Goal: Task Accomplishment & Management: Use online tool/utility

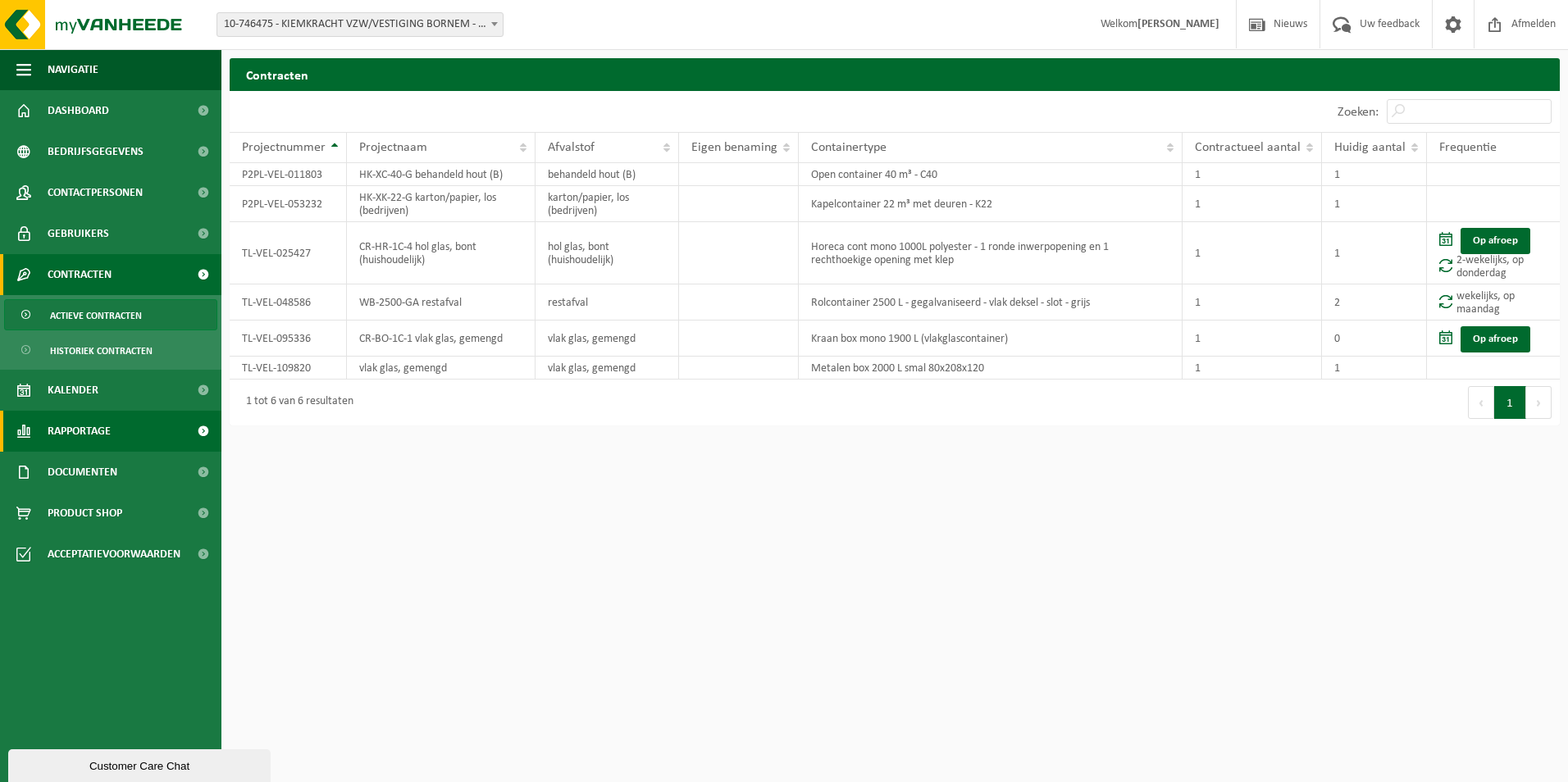
click at [87, 431] on span "Rapportage" at bounding box center [79, 431] width 63 height 41
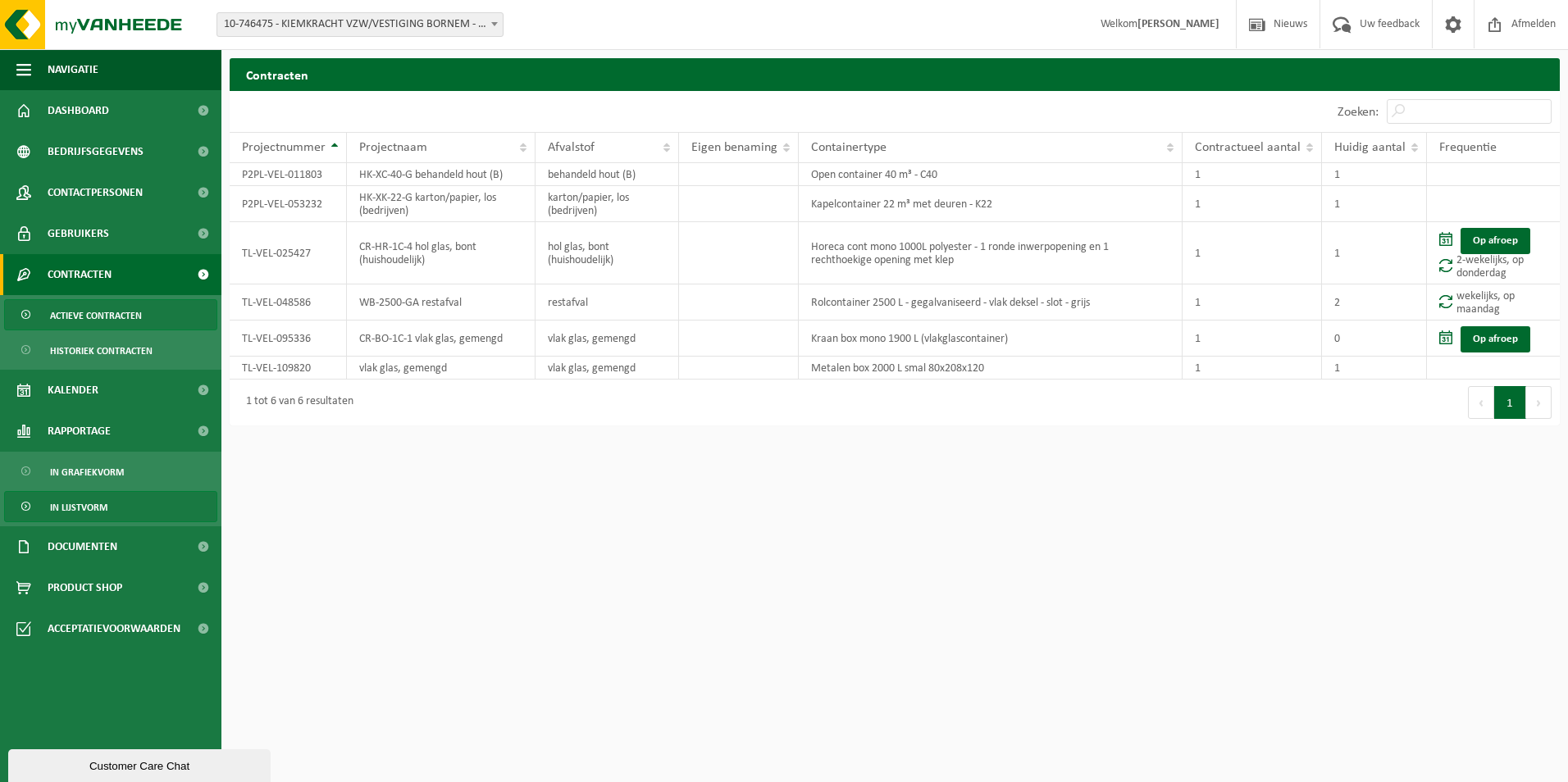
click at [91, 510] on span "In lijstvorm" at bounding box center [79, 508] width 58 height 31
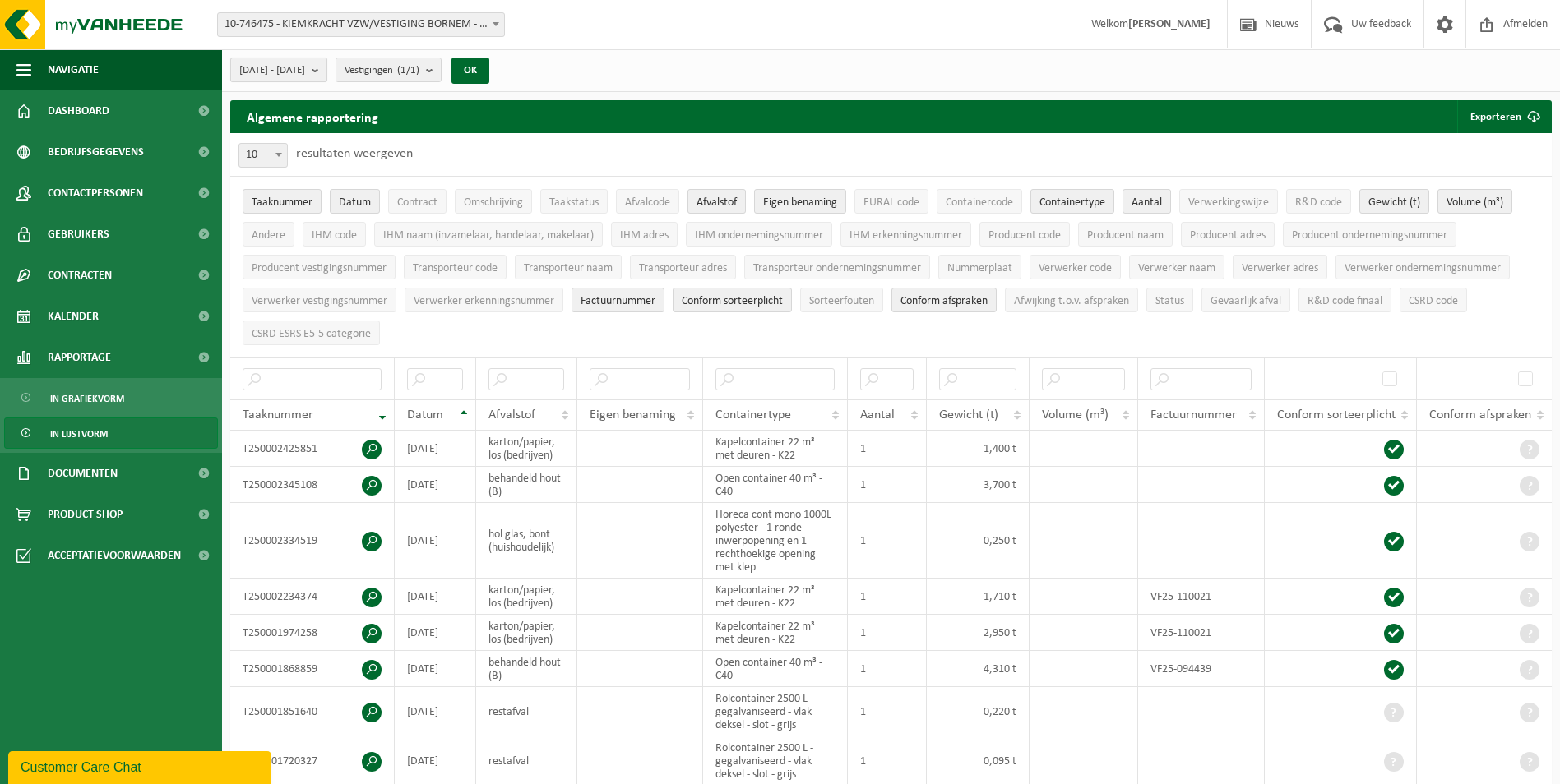
click at [327, 75] on b "submit" at bounding box center [319, 70] width 15 height 23
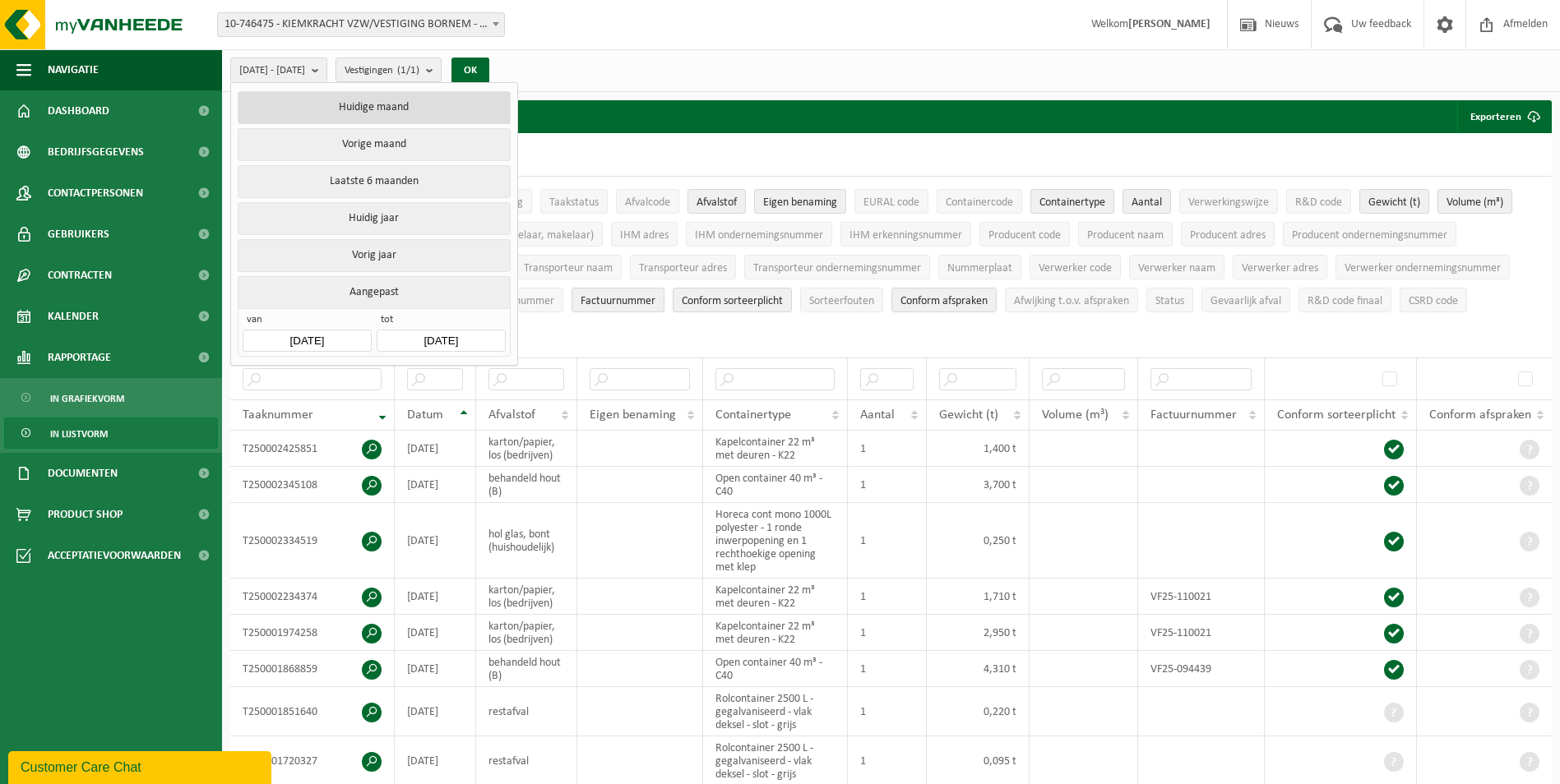
click at [358, 110] on button "Huidige maand" at bounding box center [374, 108] width 272 height 33
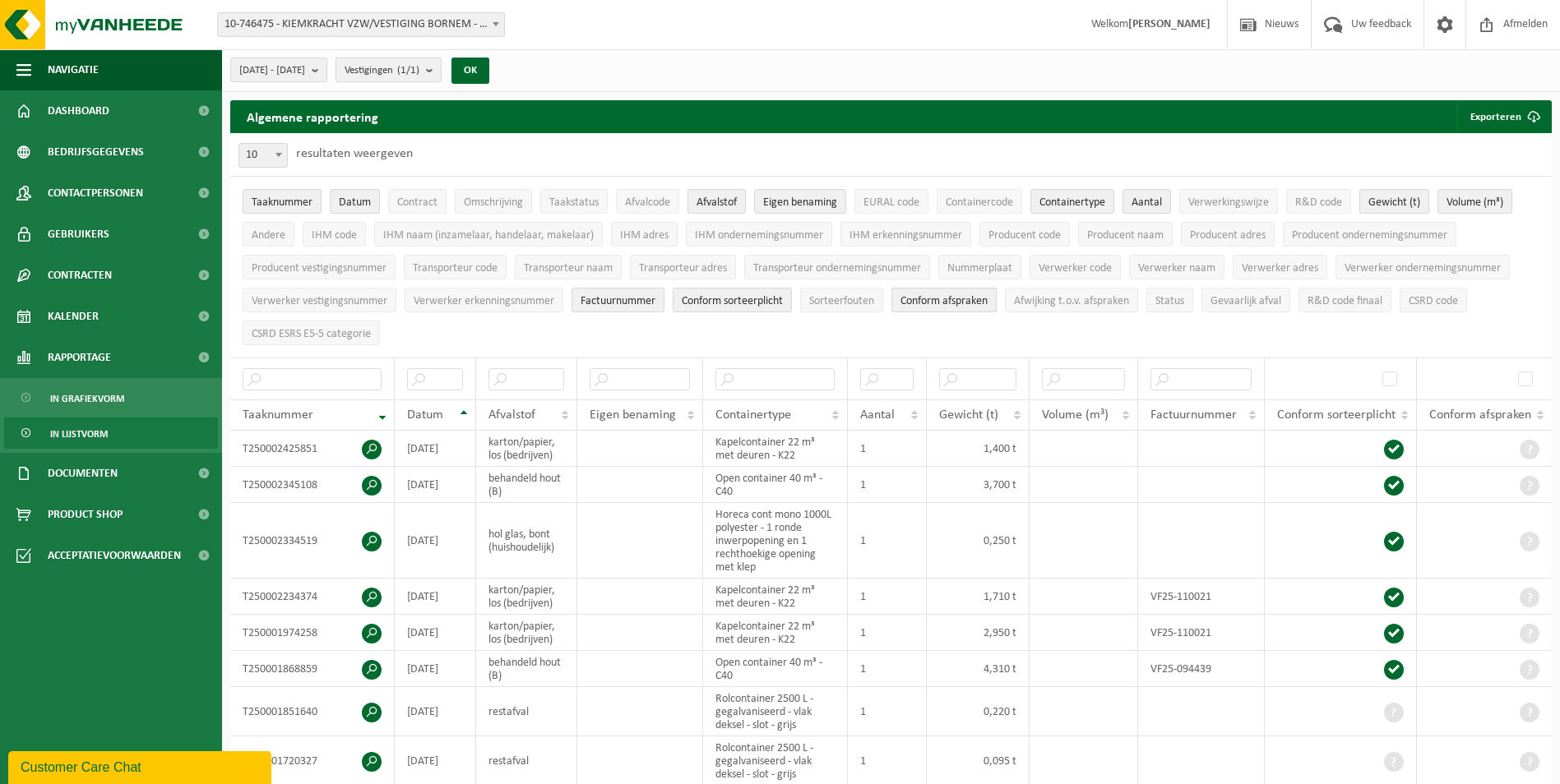
click at [419, 68] on count "(1/1)" at bounding box center [408, 70] width 22 height 11
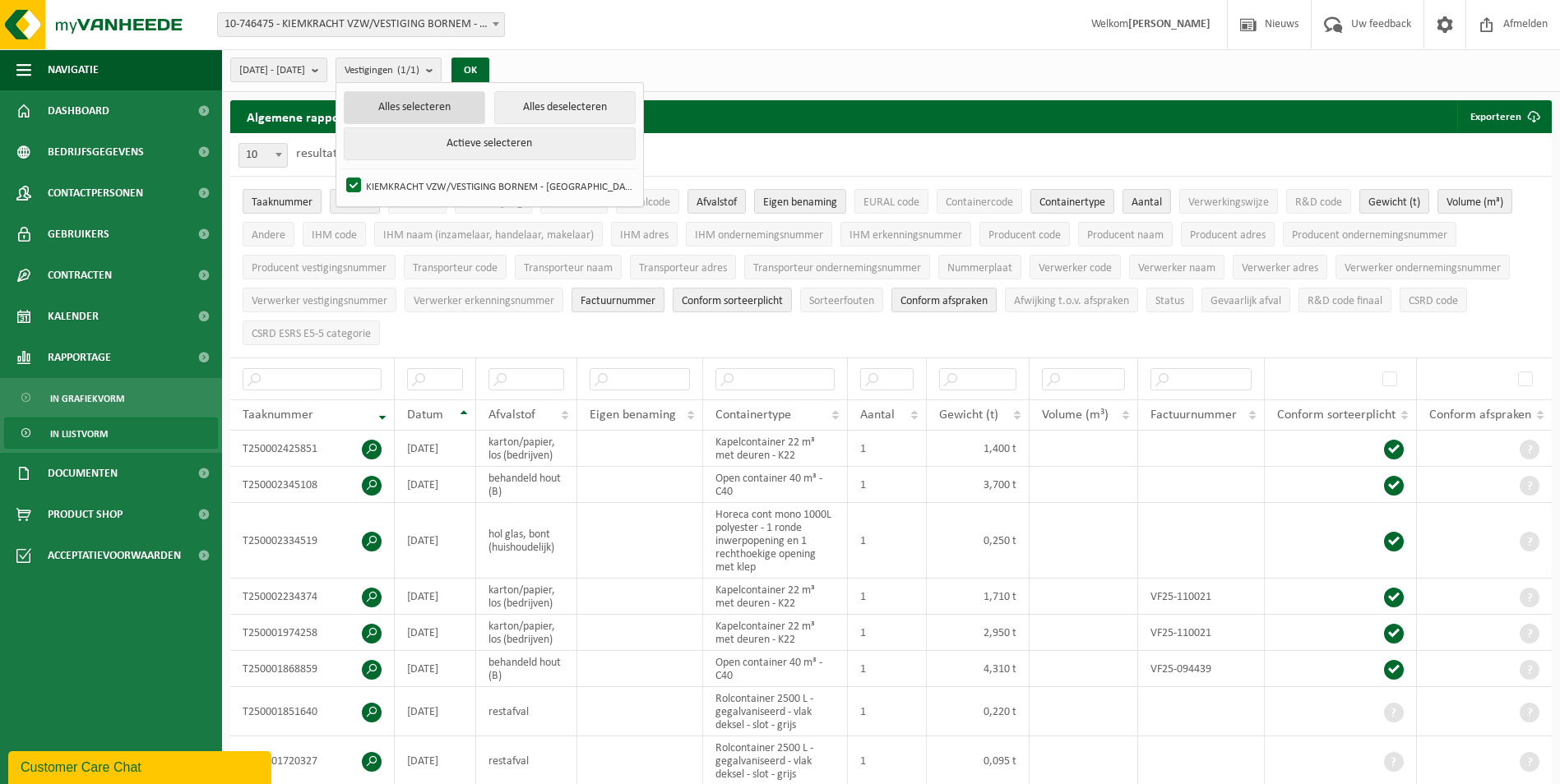
click at [451, 106] on button "Alles selecteren" at bounding box center [414, 108] width 142 height 33
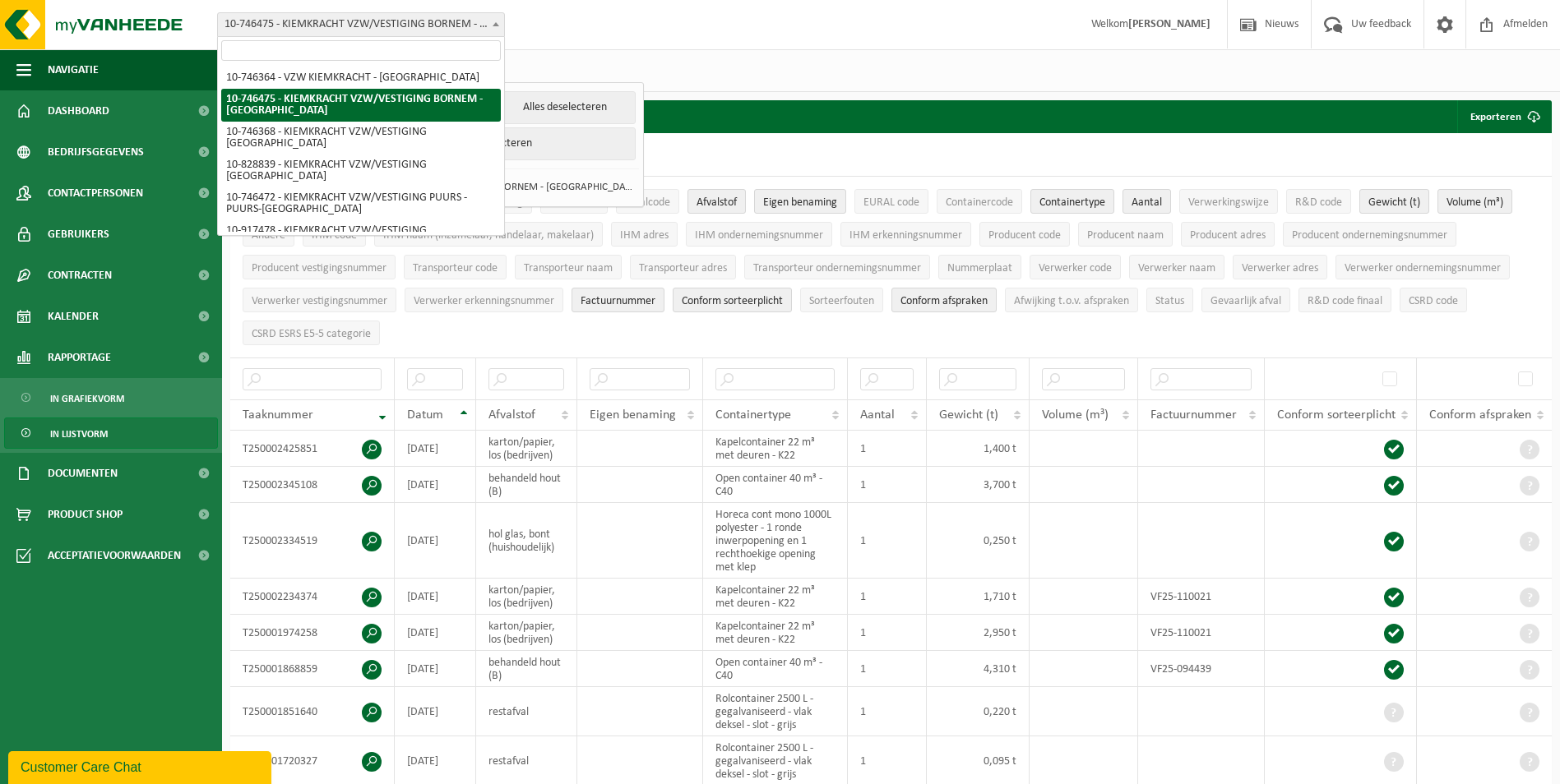
click at [498, 21] on span at bounding box center [496, 24] width 17 height 21
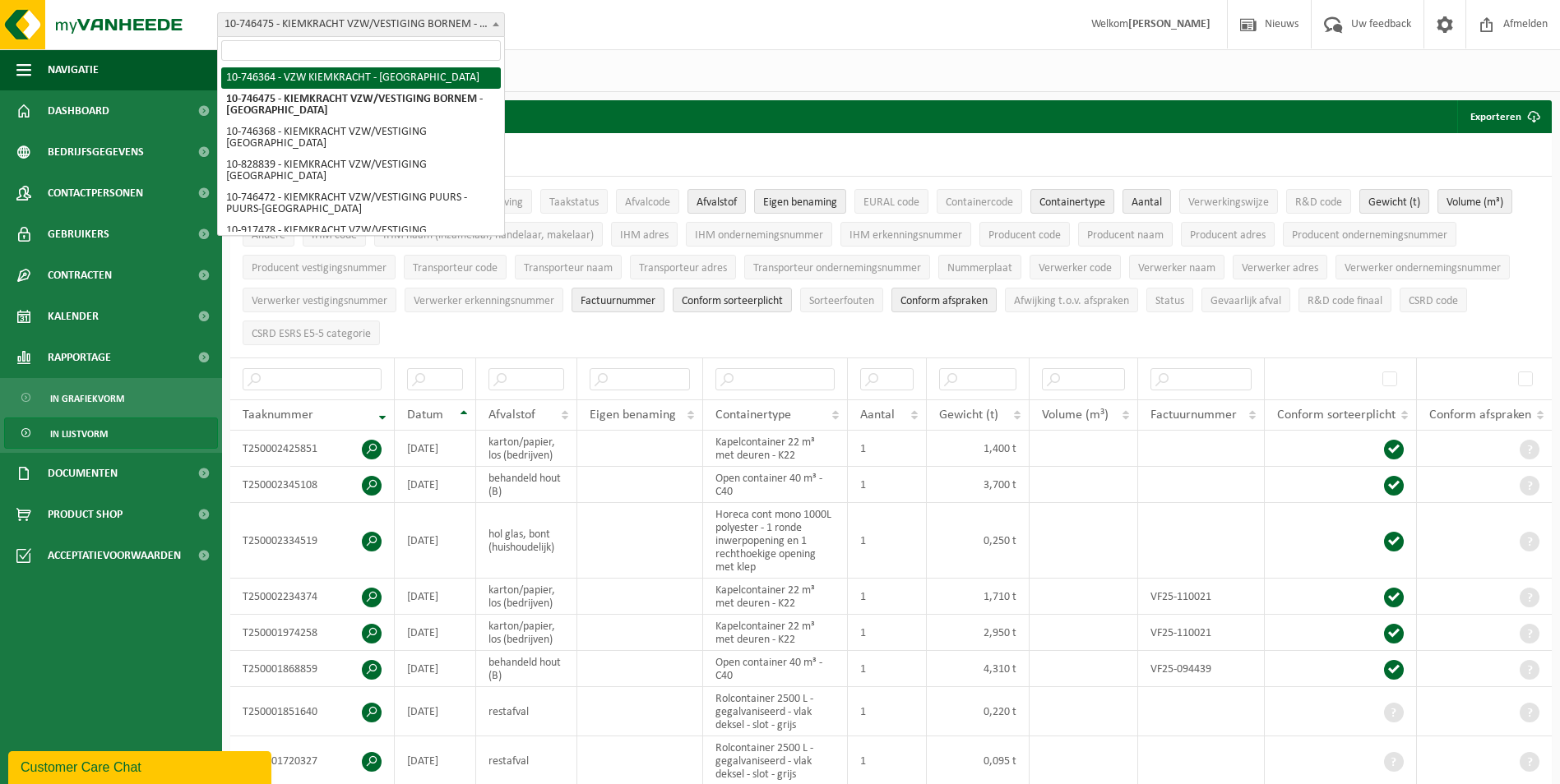
scroll to position [83, 0]
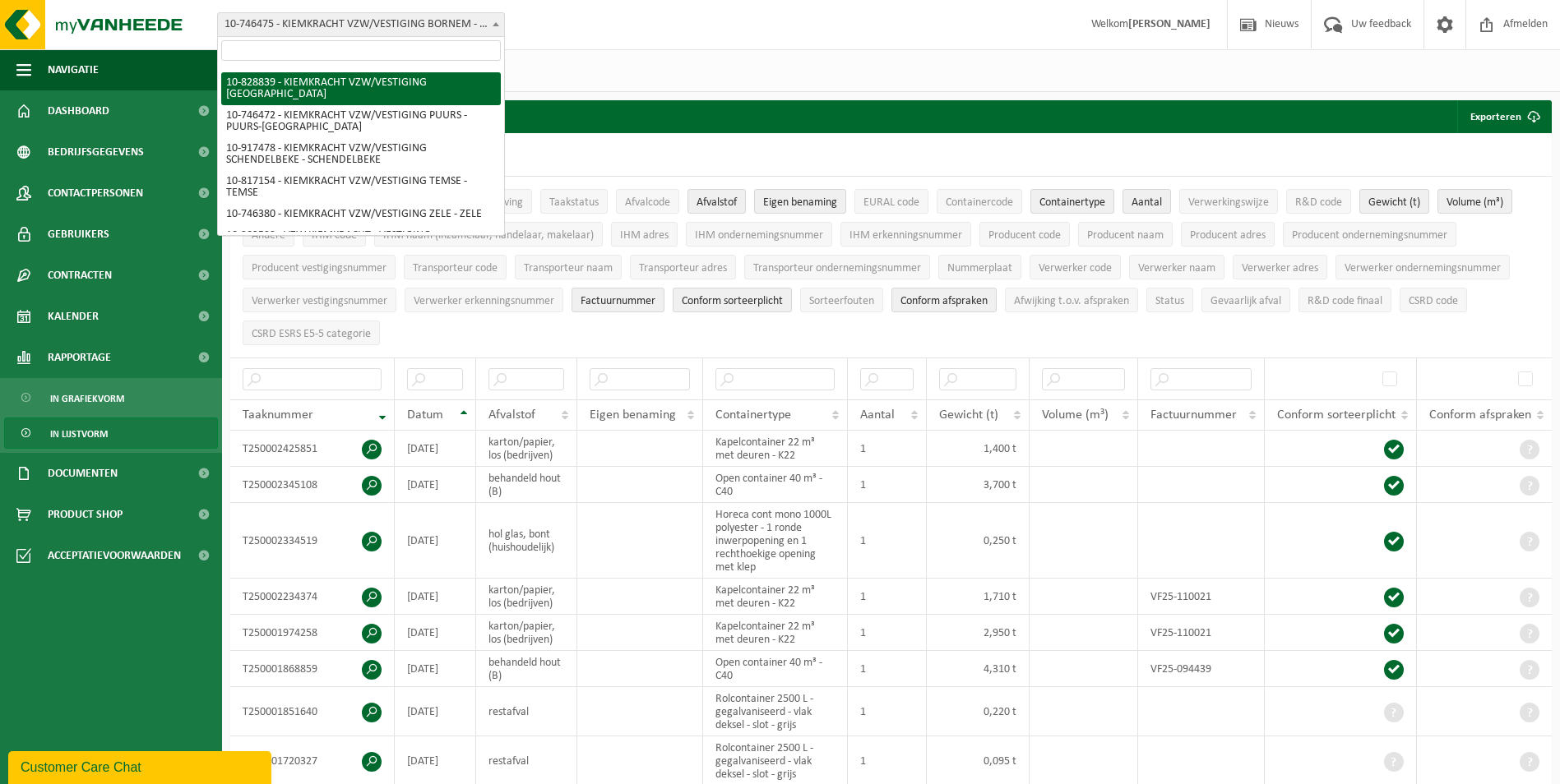
select select "87840"
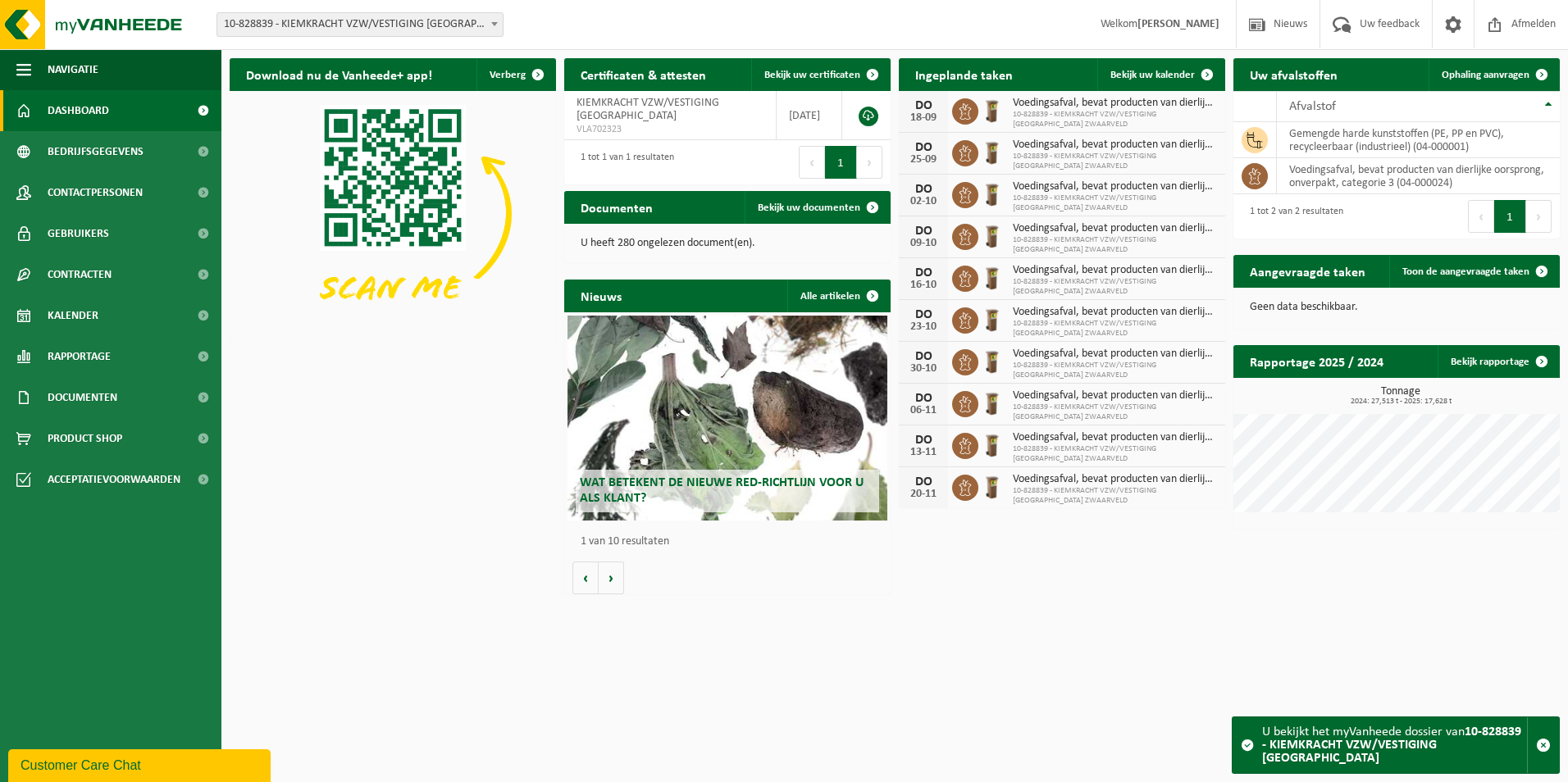
click at [487, 20] on span at bounding box center [495, 24] width 16 height 21
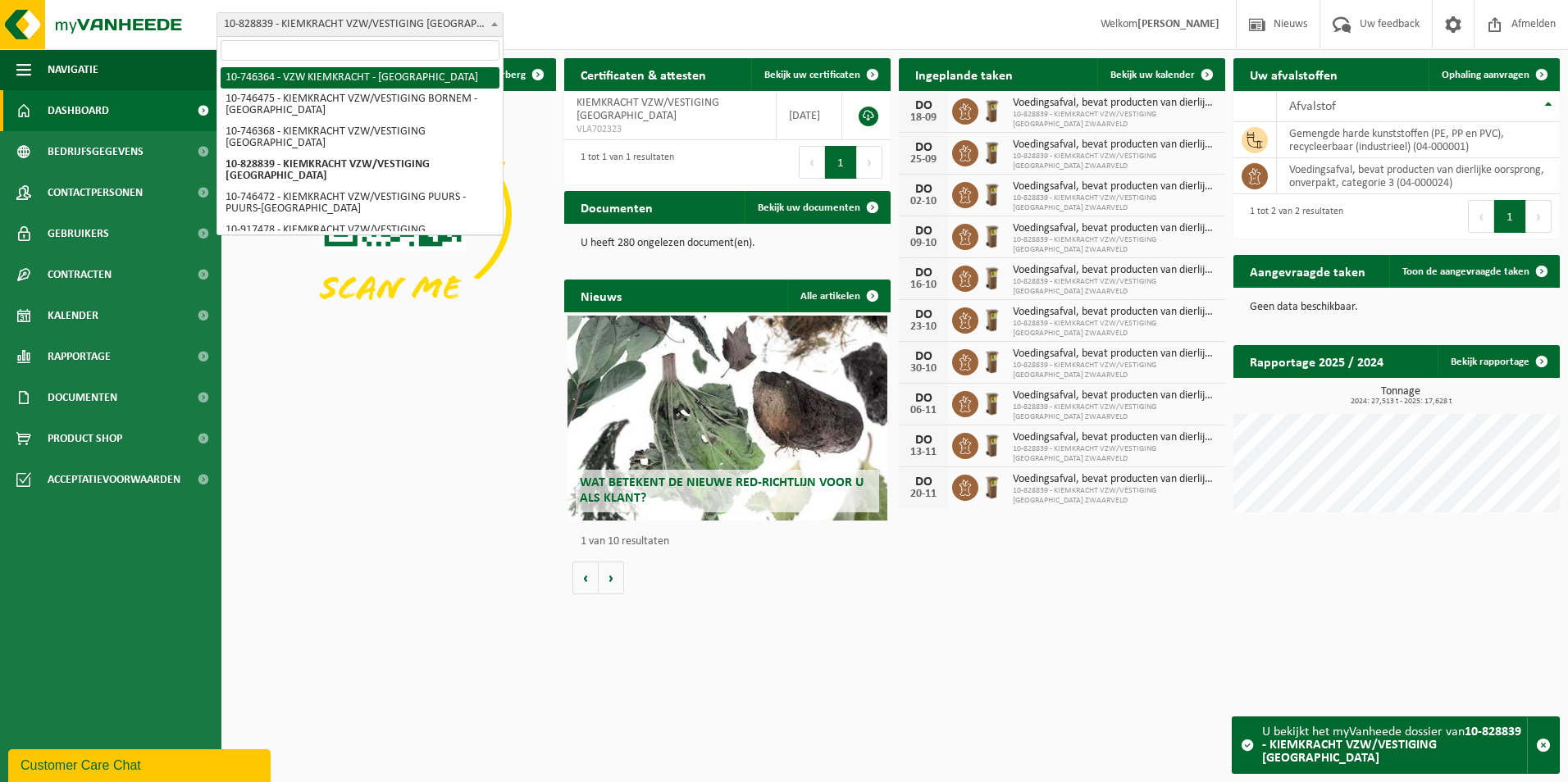
select select "5833"
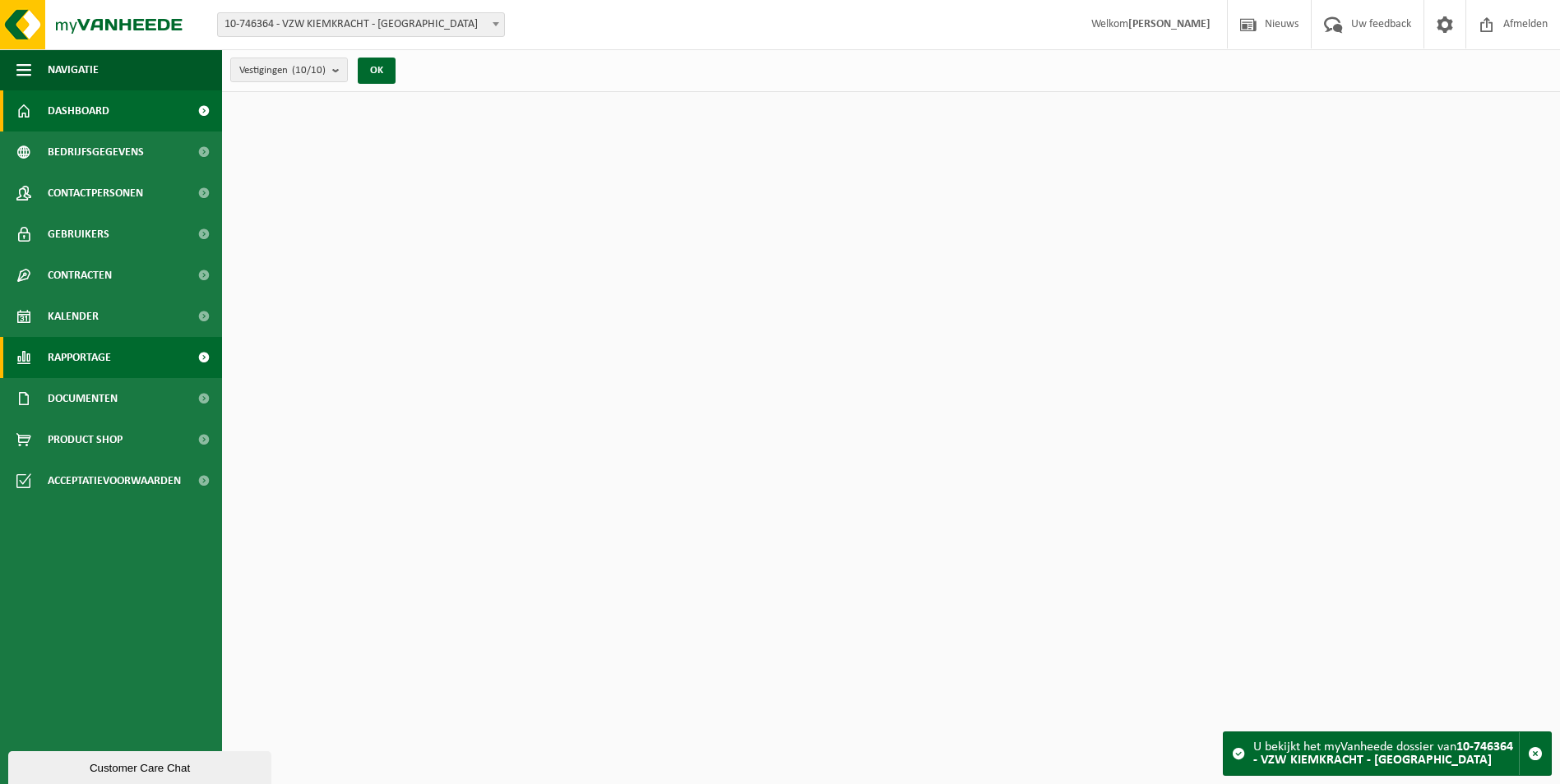
click at [74, 357] on span "Rapportage" at bounding box center [79, 357] width 64 height 41
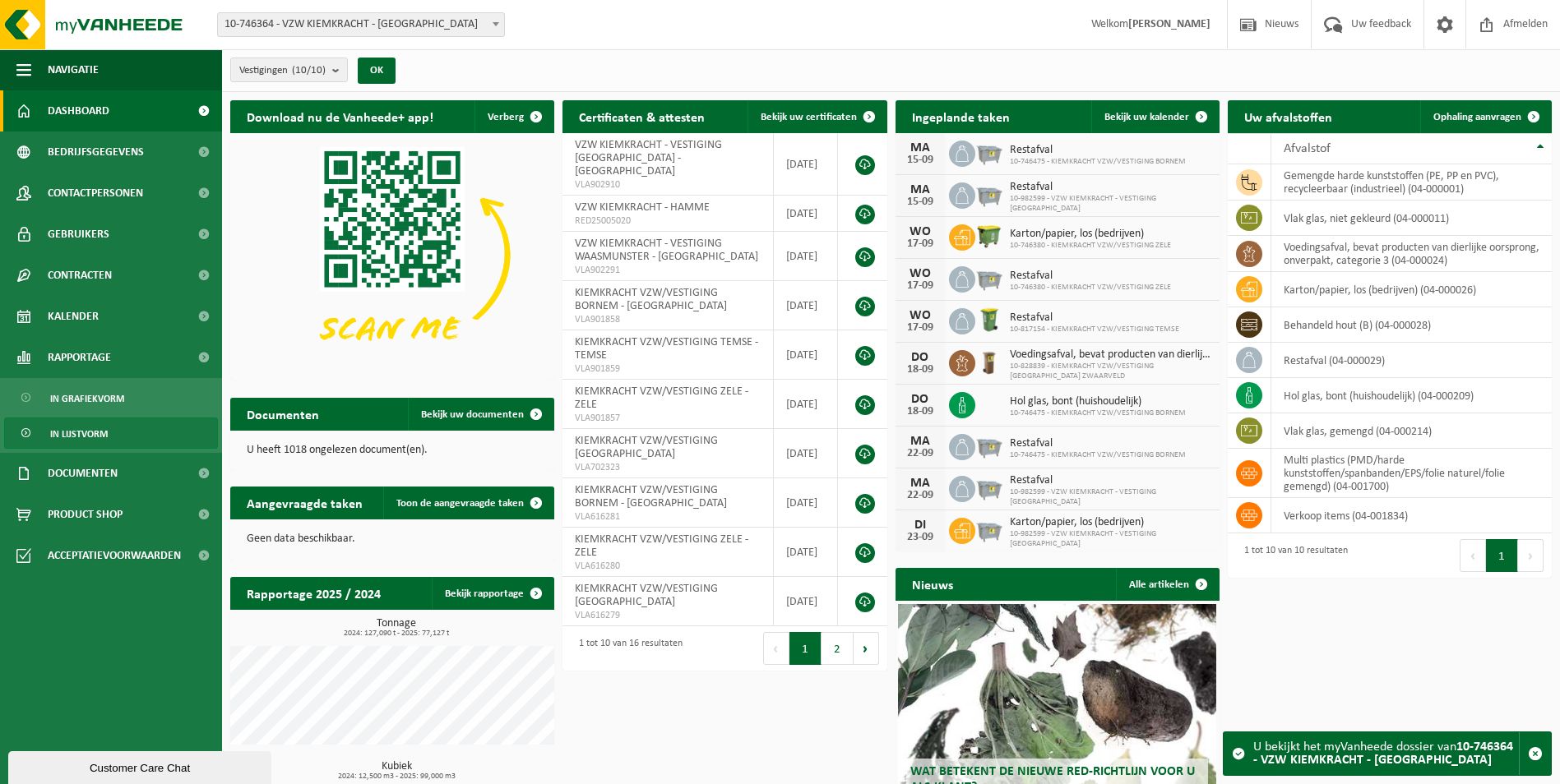
click at [96, 442] on span "In lijstvorm" at bounding box center [79, 434] width 58 height 31
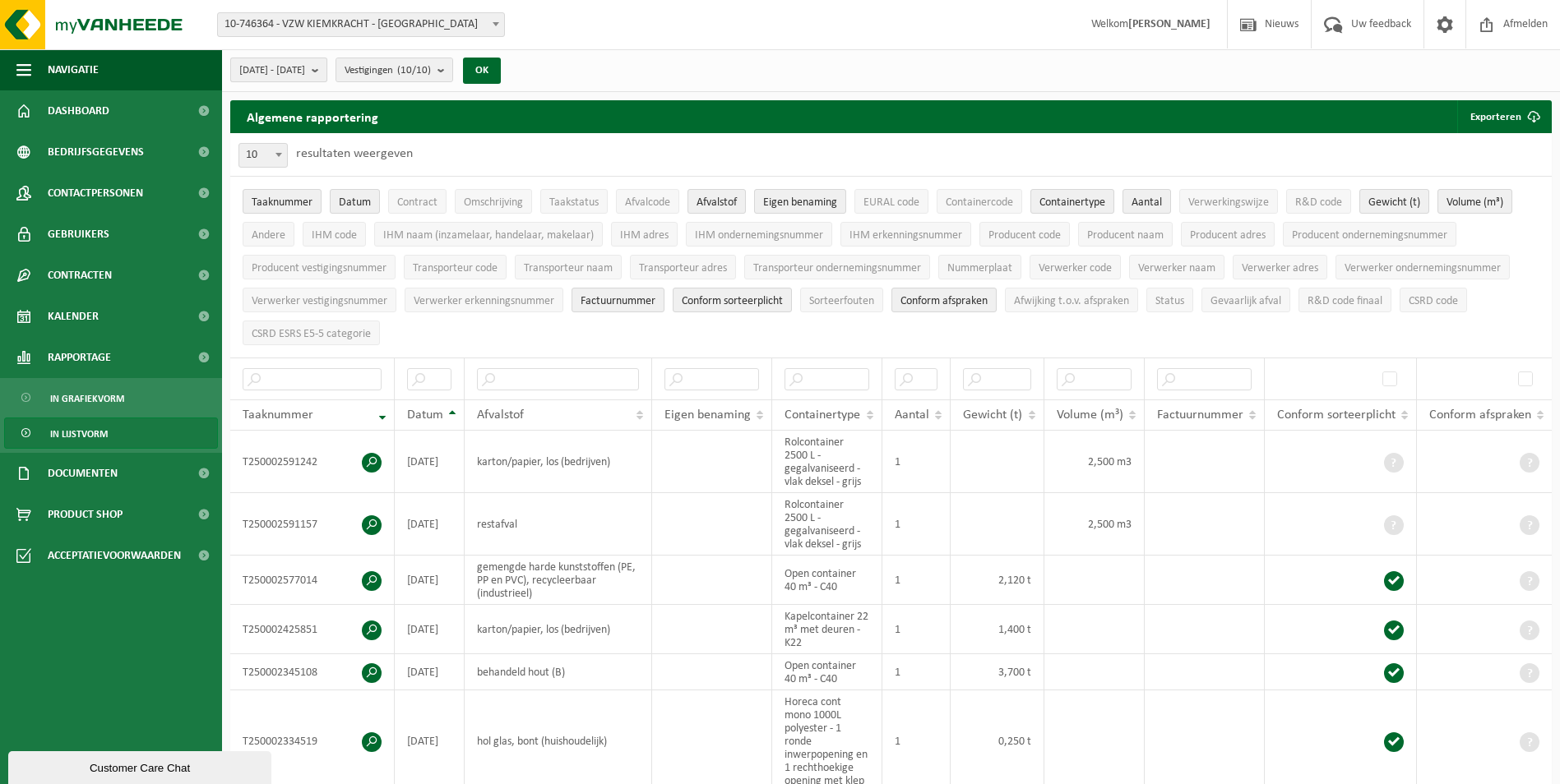
click at [327, 73] on b "submit" at bounding box center [319, 70] width 15 height 23
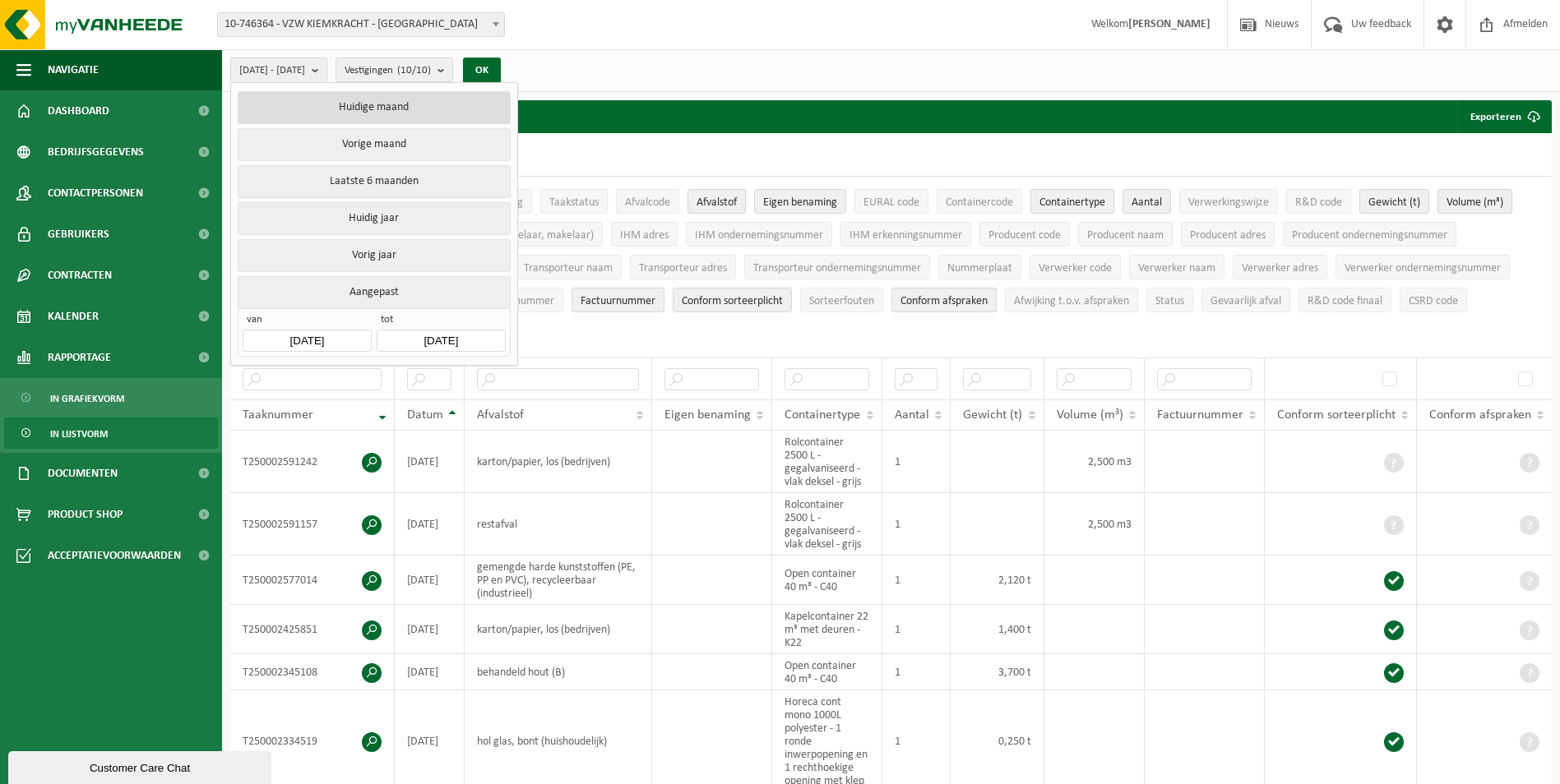
click at [367, 106] on button "Huidige maand" at bounding box center [374, 108] width 272 height 33
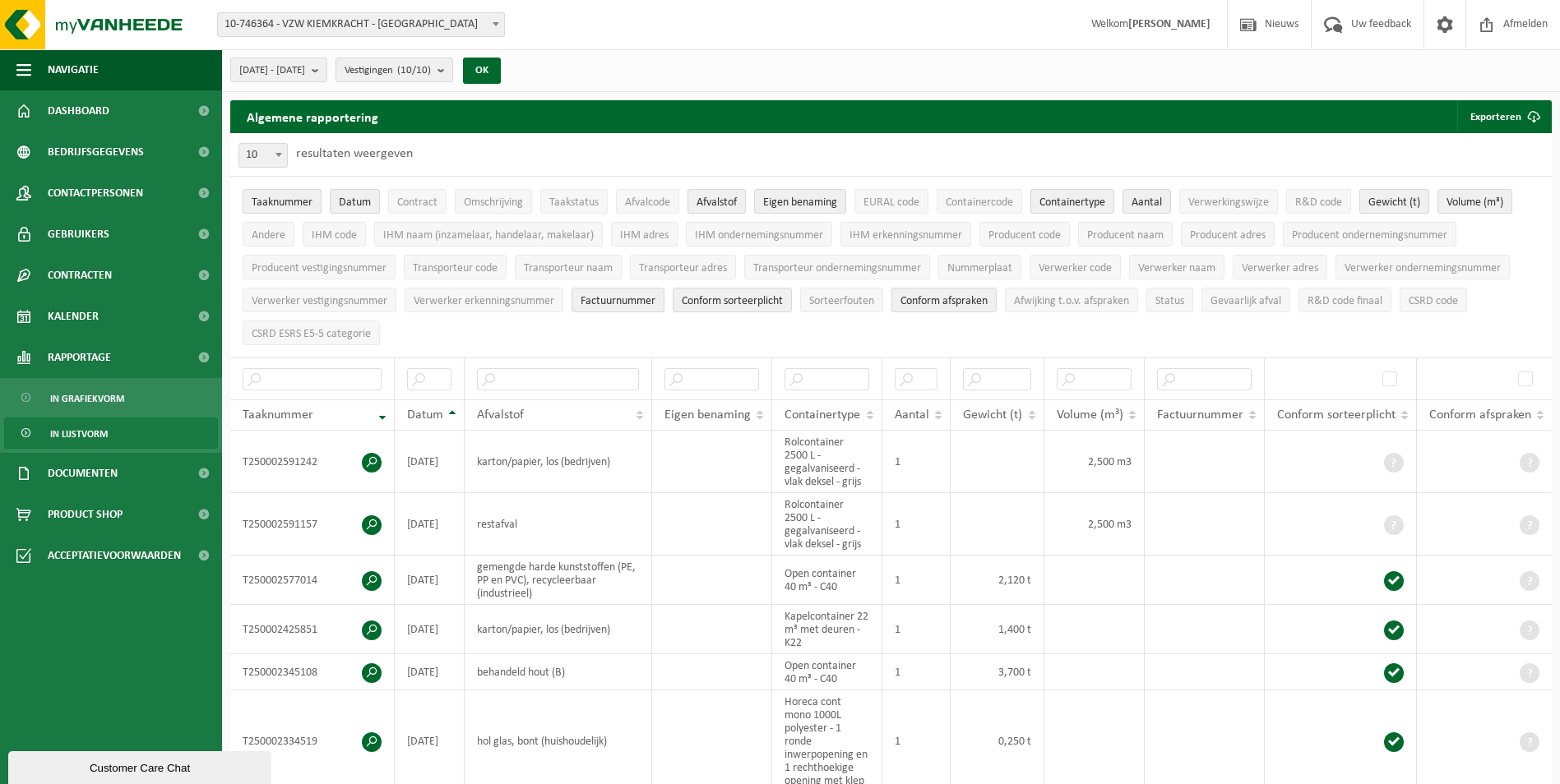
click at [287, 202] on span "Taaknummer" at bounding box center [282, 202] width 61 height 12
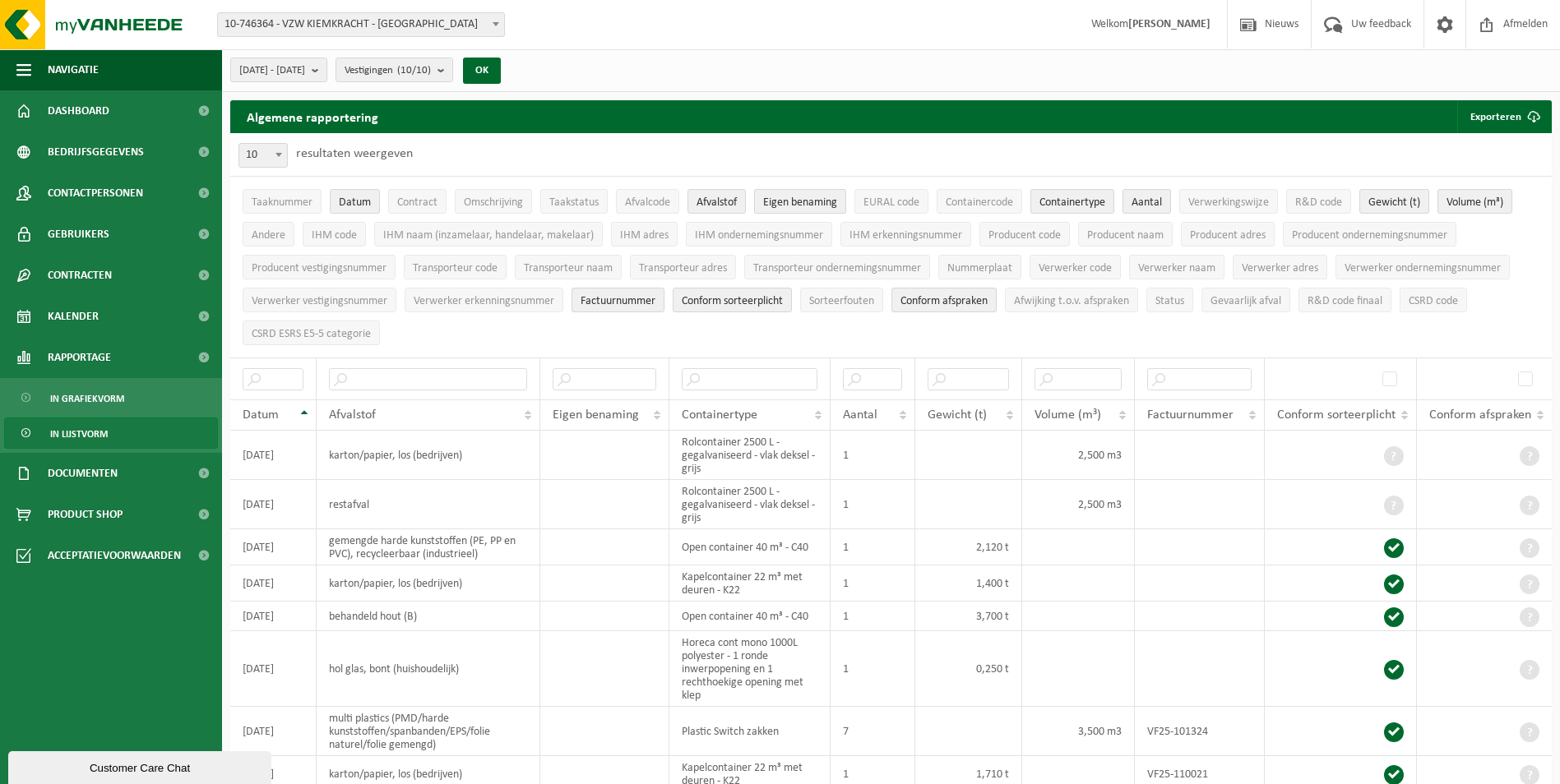
click at [822, 197] on span "Eigen benaming" at bounding box center [801, 202] width 74 height 12
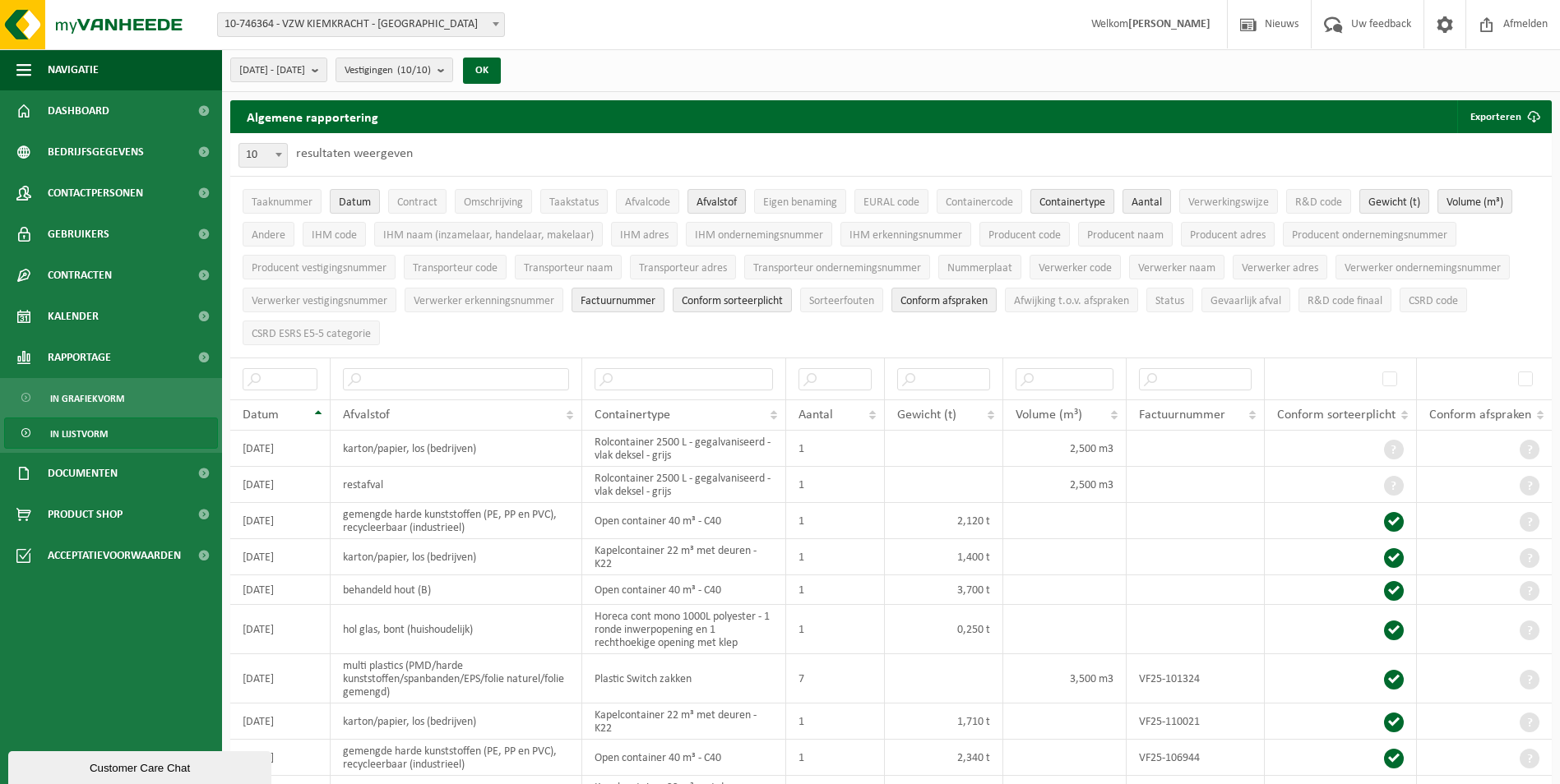
click at [1075, 204] on span "Containertype" at bounding box center [1072, 202] width 66 height 12
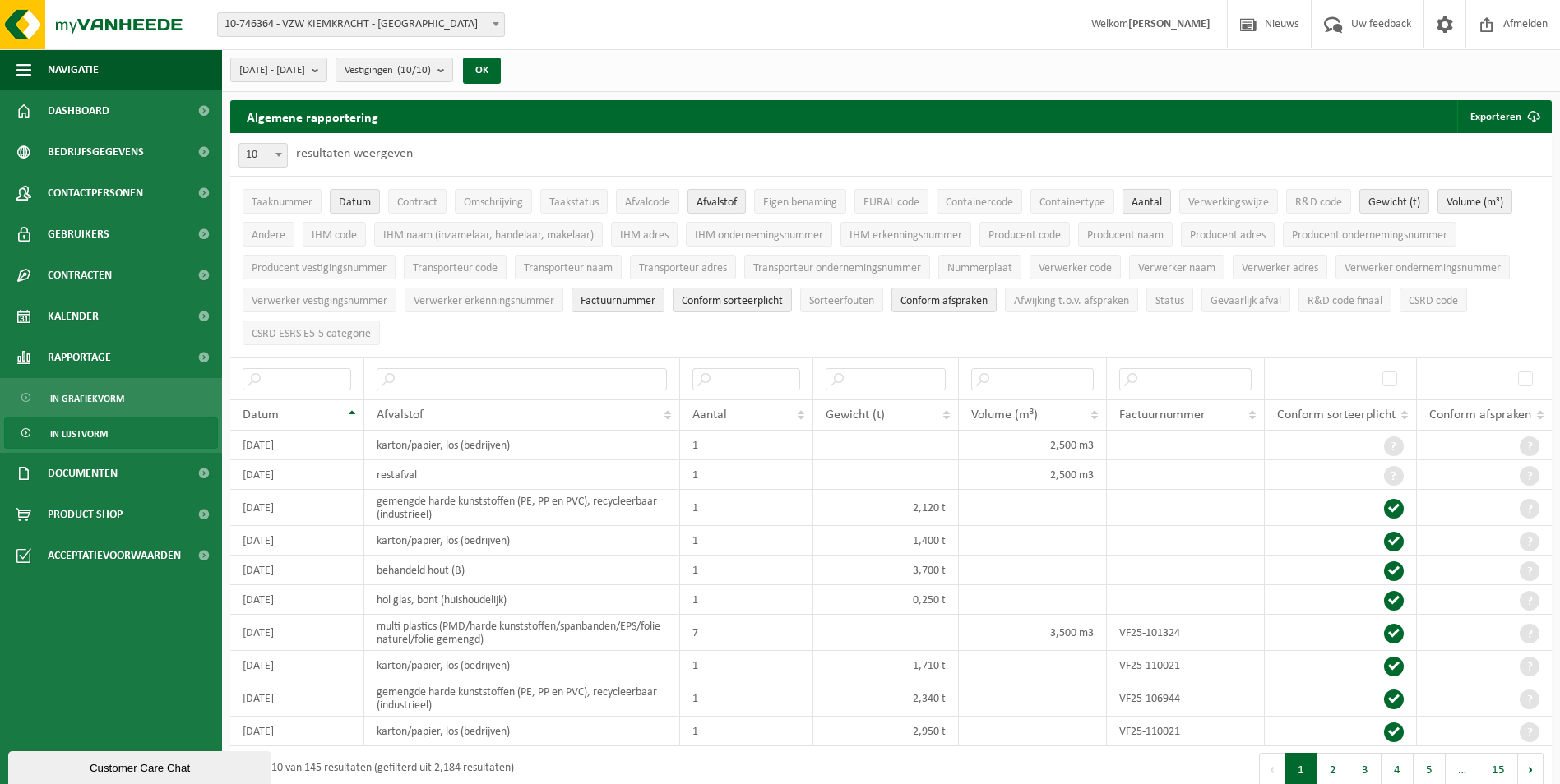
click at [1150, 198] on span "Aantal" at bounding box center [1146, 202] width 31 height 12
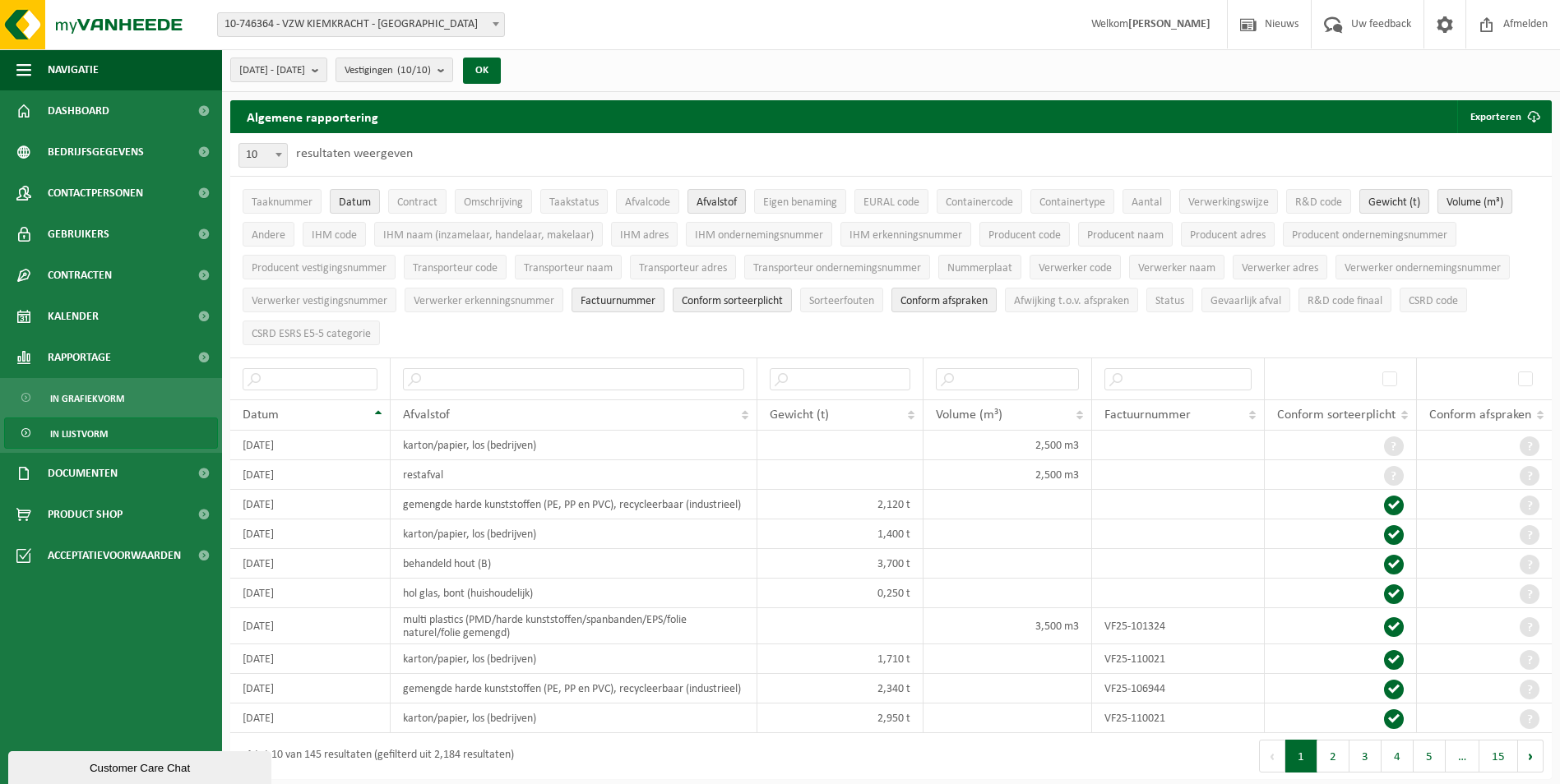
click at [1482, 199] on span "Volume (m³)" at bounding box center [1474, 202] width 57 height 12
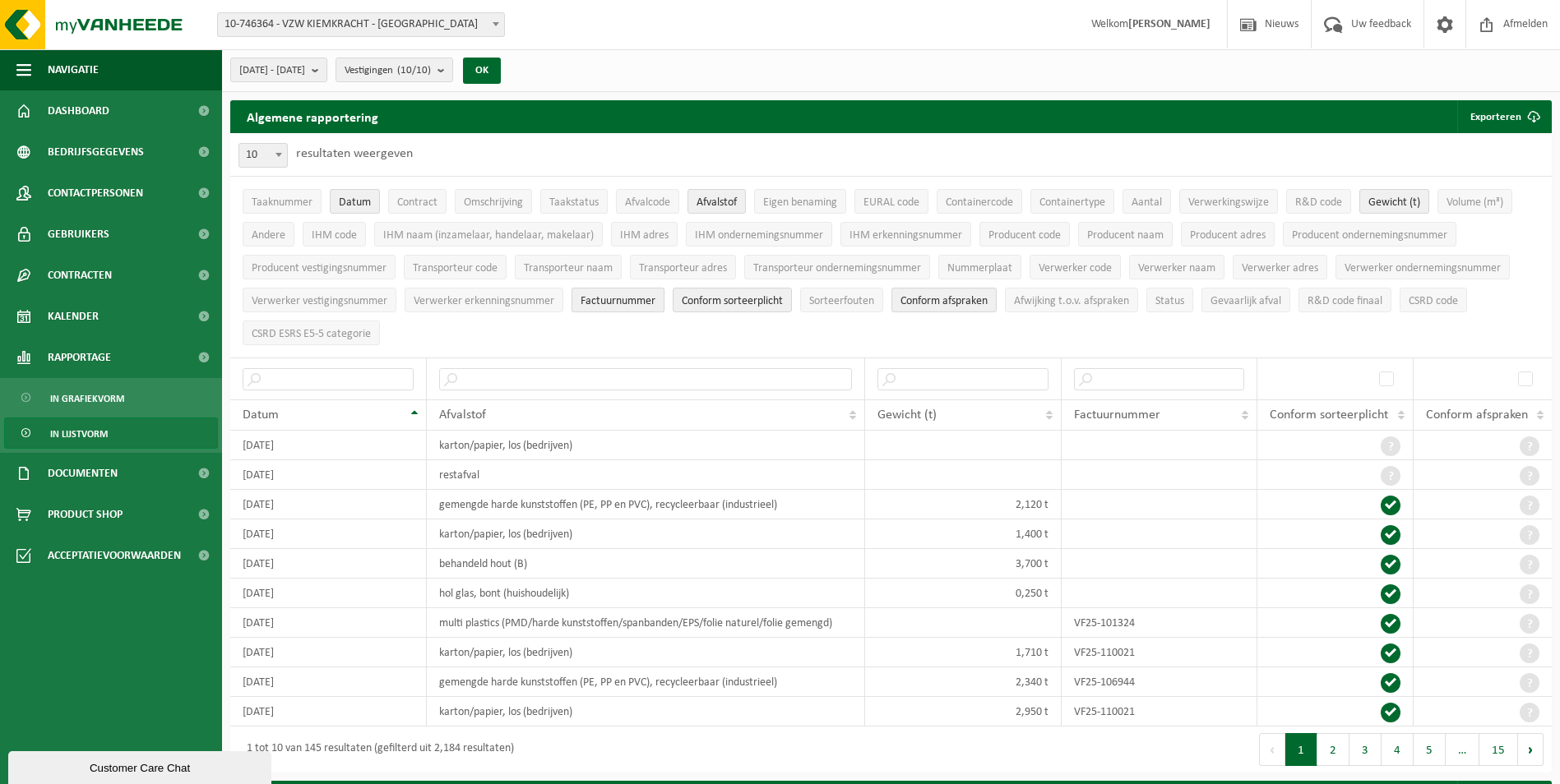
click at [646, 295] on span "Factuurnummer" at bounding box center [617, 301] width 75 height 12
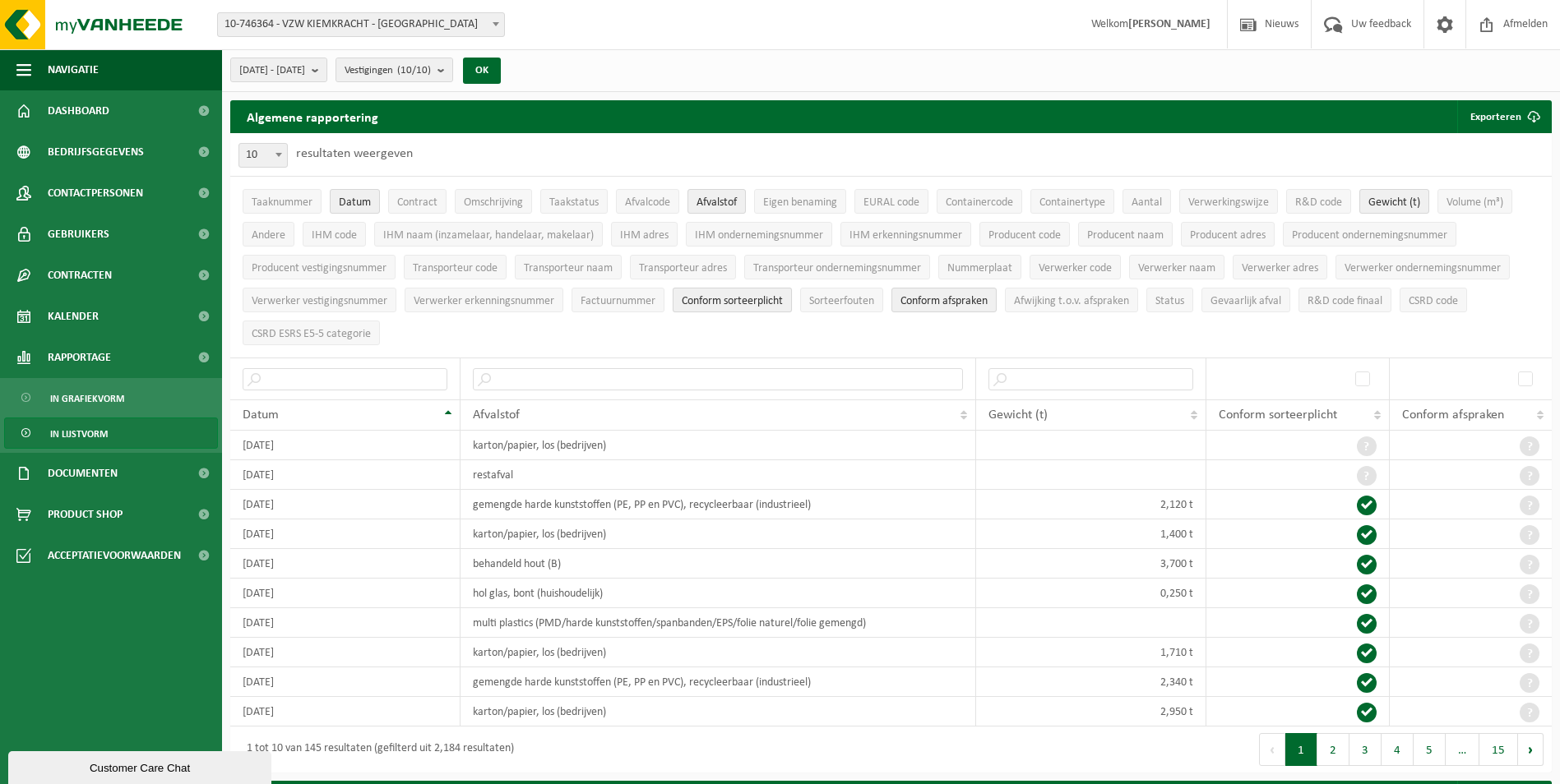
click at [734, 289] on button "Conform sorteerplicht" at bounding box center [732, 300] width 119 height 25
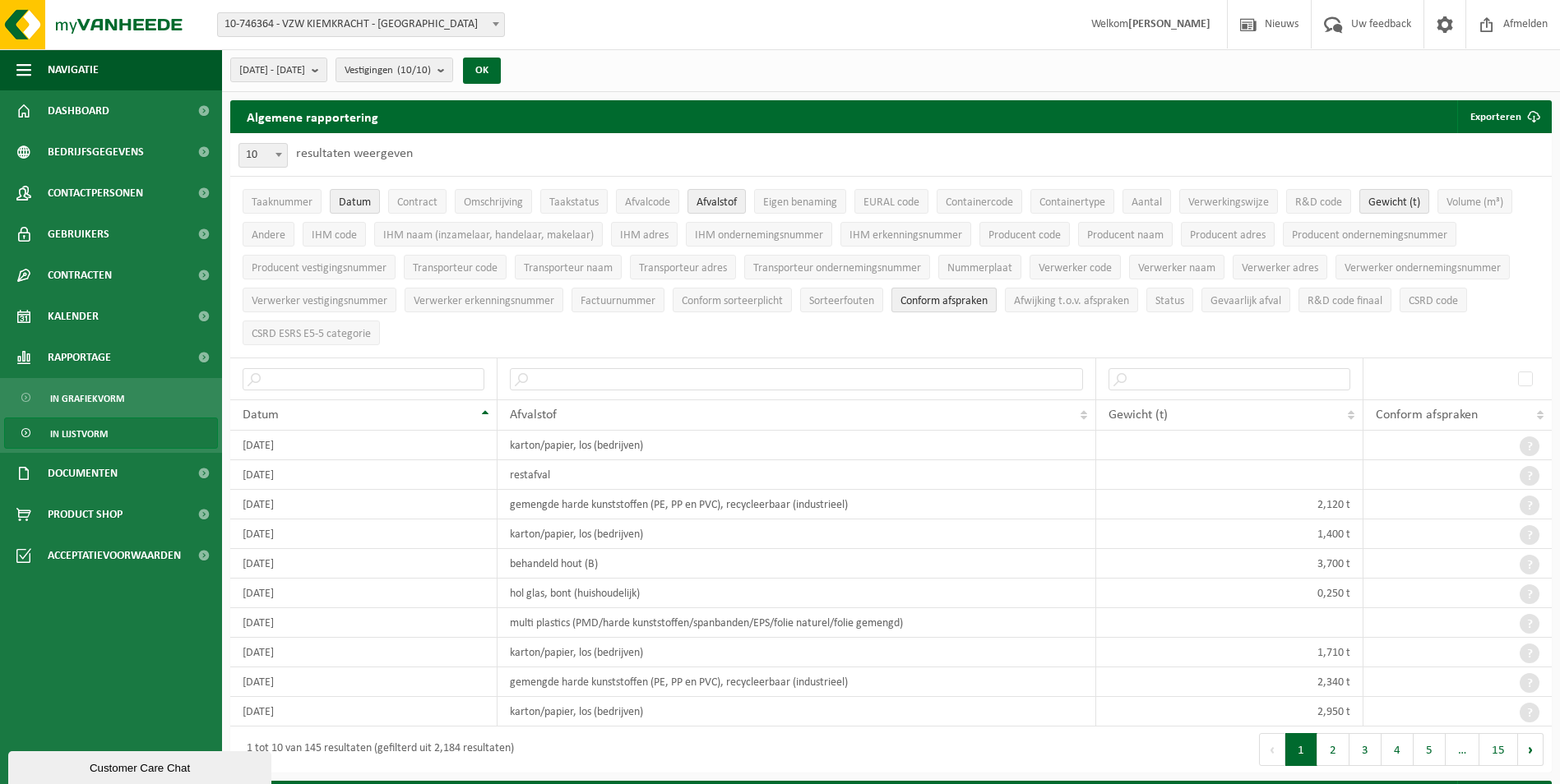
click at [950, 298] on span "Conform afspraken" at bounding box center [944, 301] width 87 height 12
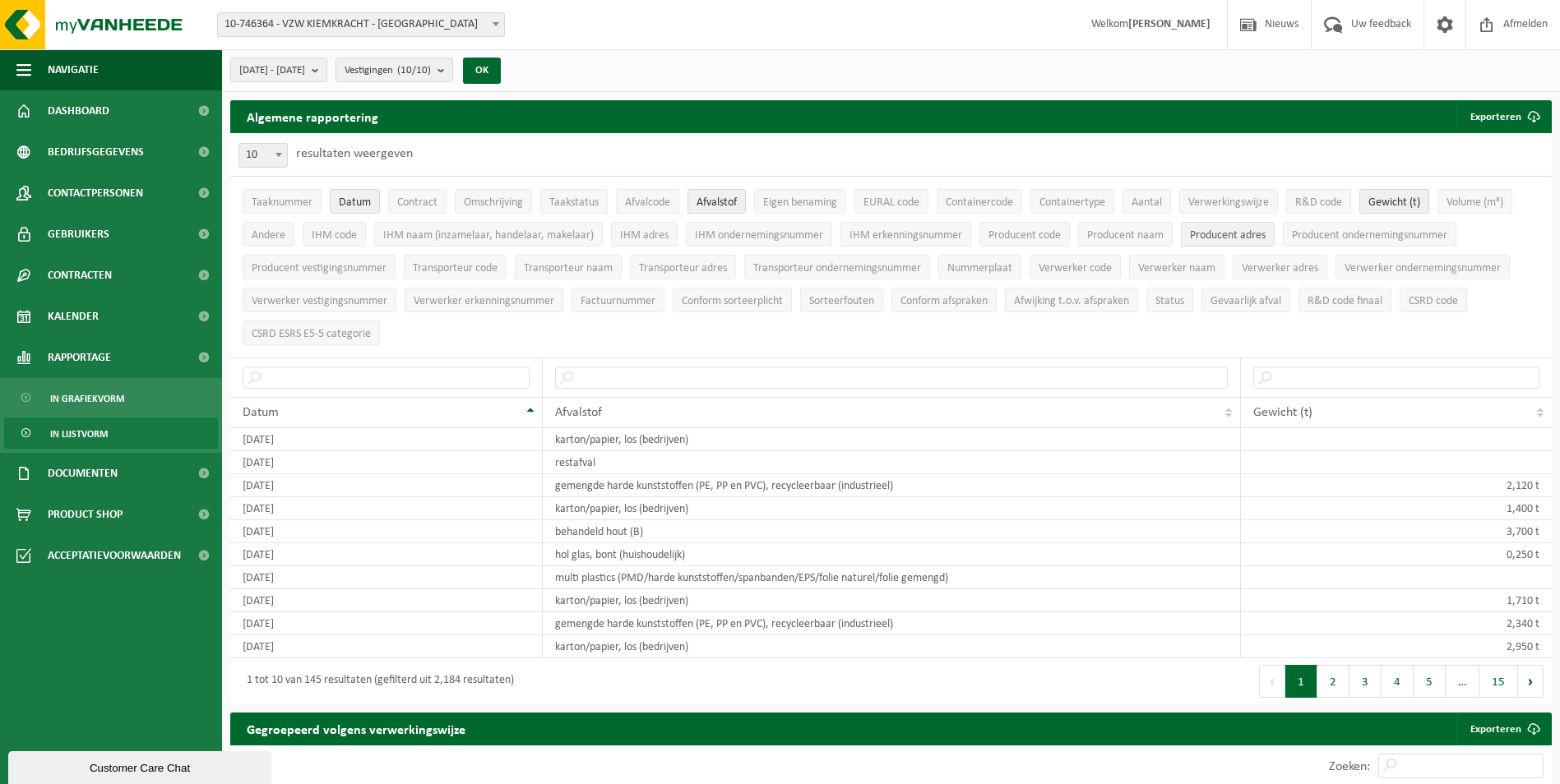
click at [1231, 229] on span "Producent adres" at bounding box center [1228, 235] width 76 height 12
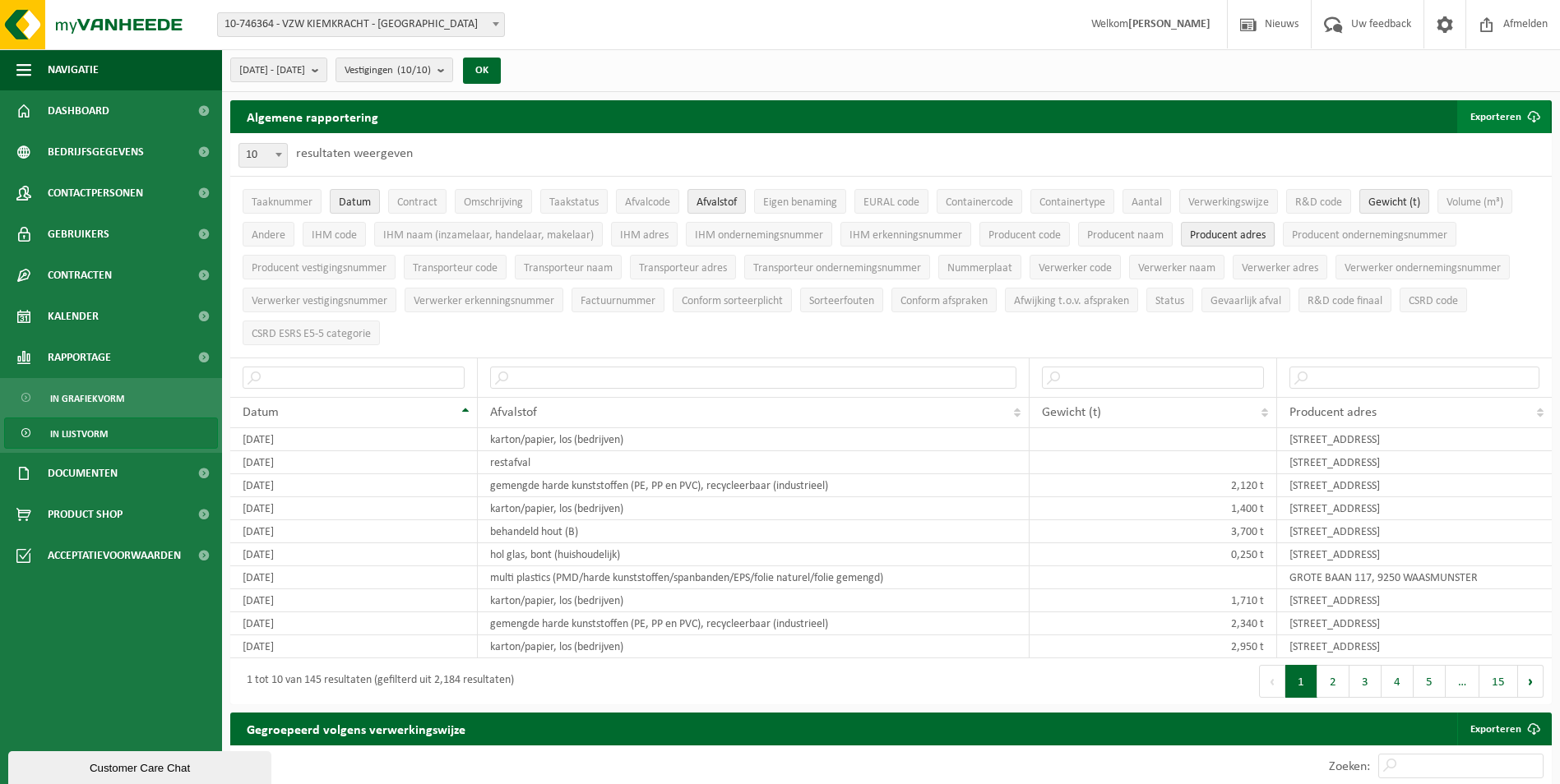
click at [1502, 113] on button "Exporteren" at bounding box center [1503, 117] width 93 height 33
click at [1487, 143] on link "Enkel mijn selectie" at bounding box center [1475, 149] width 149 height 33
